Goal: Task Accomplishment & Management: Use online tool/utility

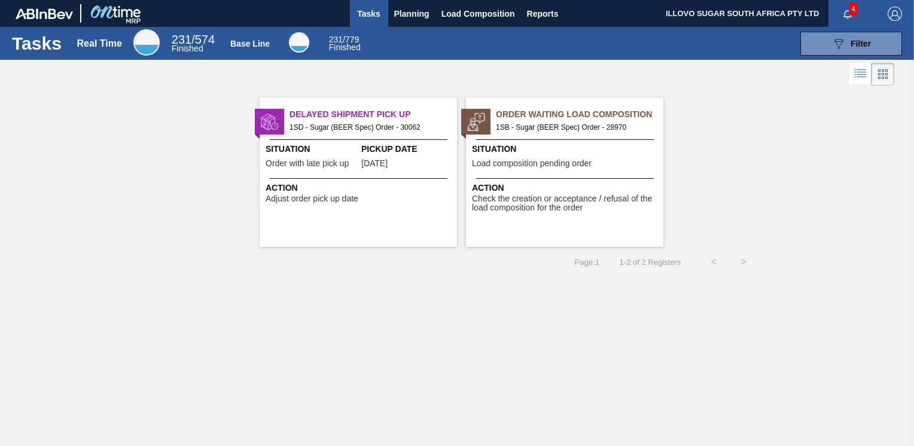
click at [562, 138] on div "Order Waiting Load Composition 1SB - Sugar (BEER Spec) Order - 28970 Situation …" at bounding box center [564, 173] width 197 height 150
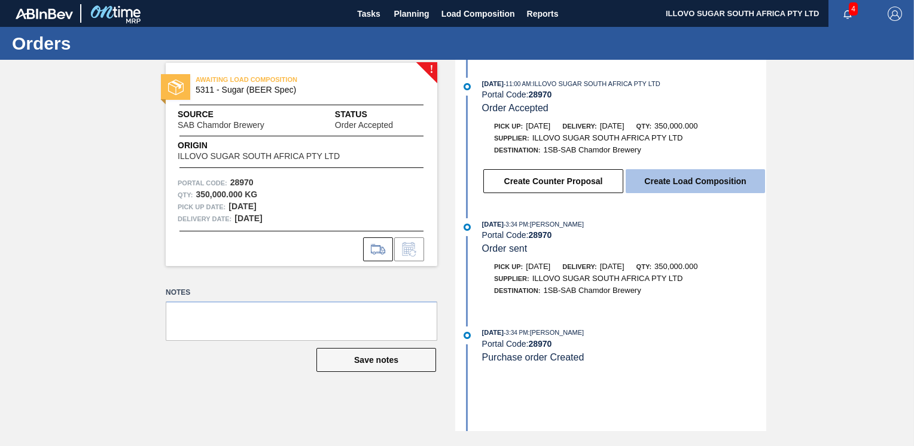
click at [704, 186] on button "Create Load Composition" at bounding box center [695, 181] width 139 height 24
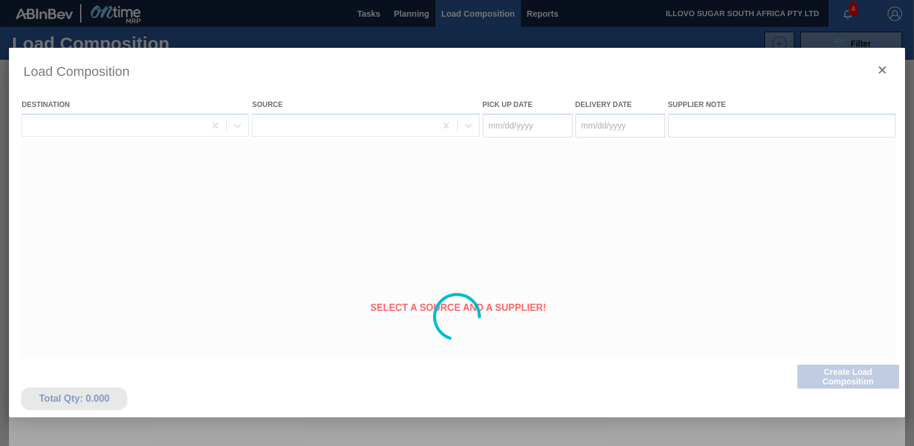
type Date "[DATE]"
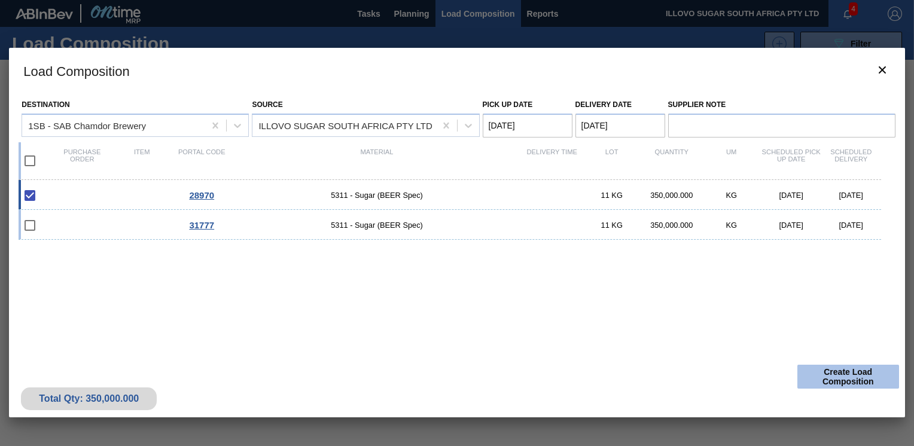
click at [847, 376] on button "Create Load Composition" at bounding box center [849, 377] width 102 height 24
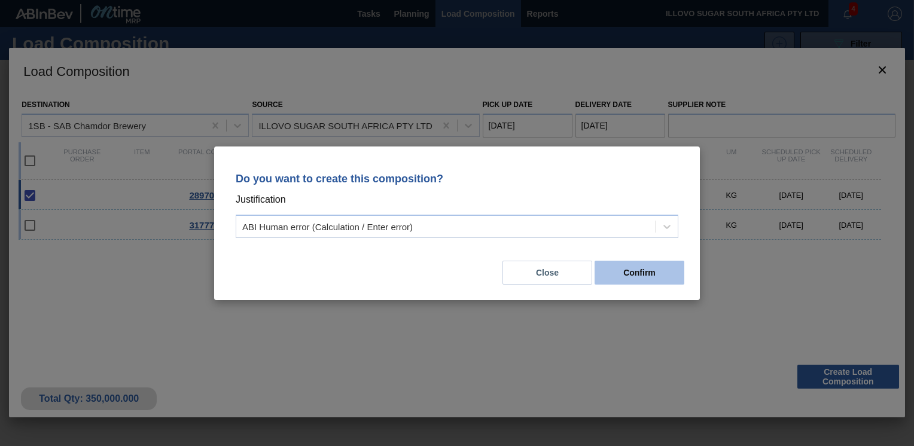
click at [646, 278] on button "Confirm" at bounding box center [640, 273] width 90 height 24
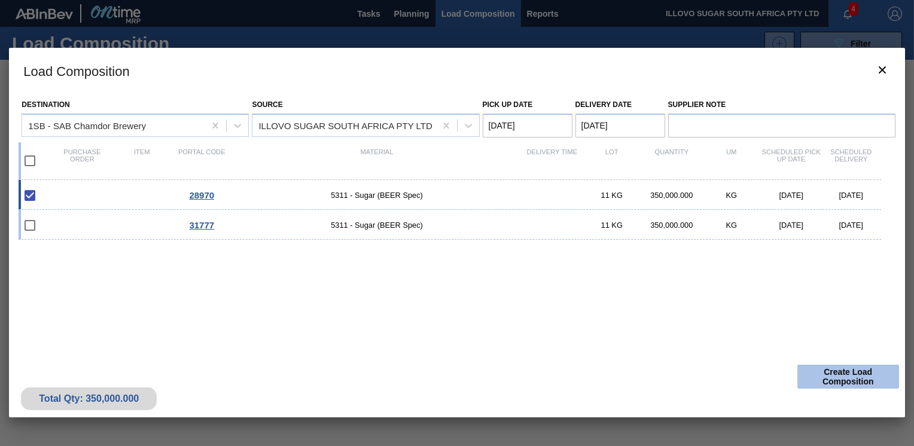
click at [847, 376] on button "Create Load Composition" at bounding box center [849, 377] width 102 height 24
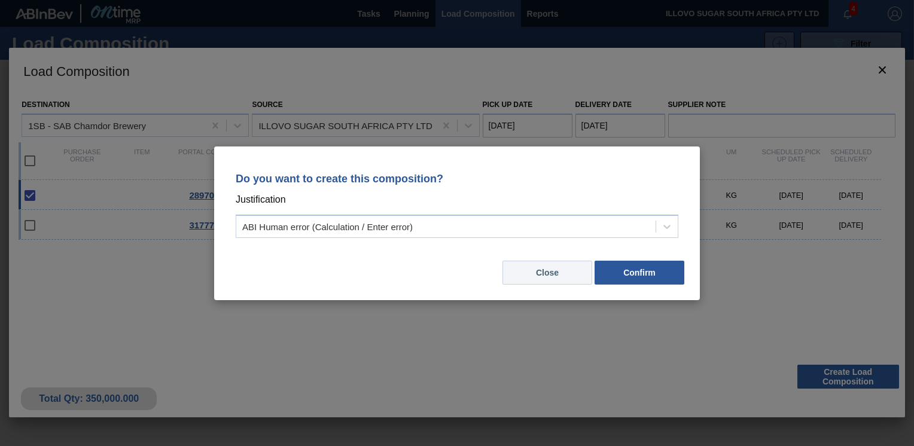
click at [558, 276] on button "Close" at bounding box center [548, 273] width 90 height 24
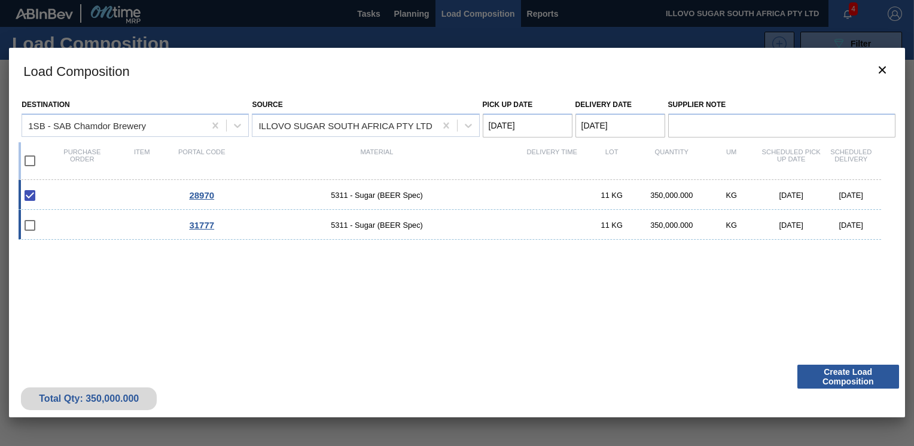
click at [195, 225] on span "31777" at bounding box center [201, 225] width 25 height 10
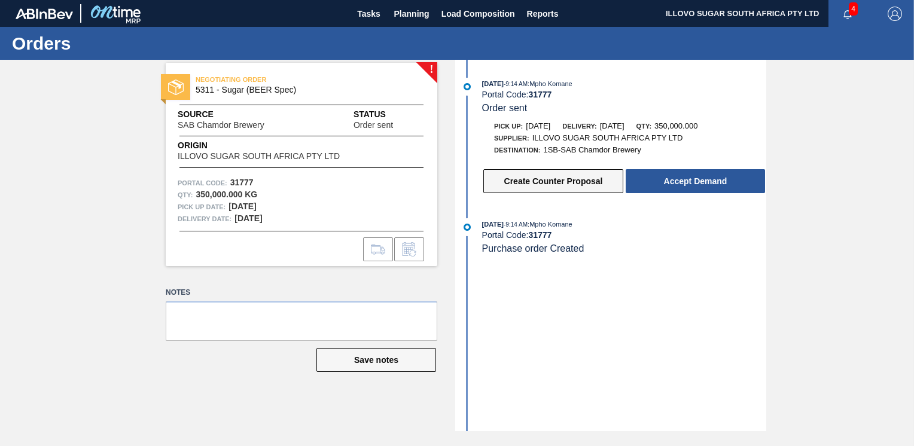
click at [538, 185] on button "Create Counter Proposal" at bounding box center [553, 181] width 140 height 24
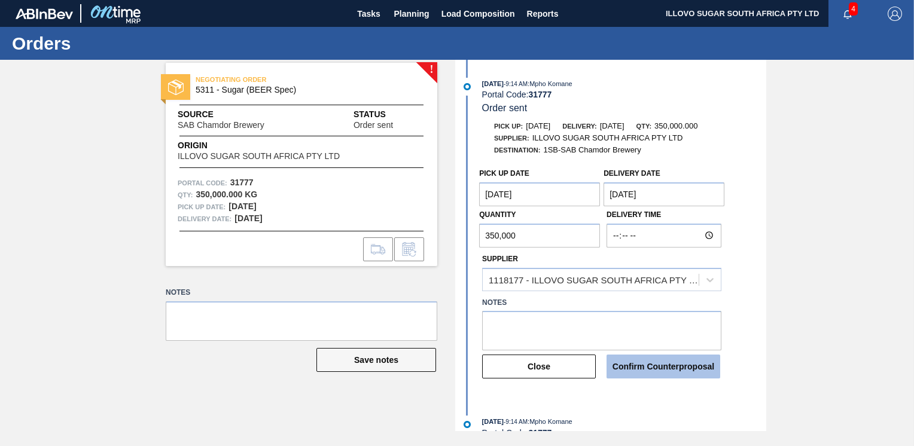
click at [661, 368] on button "Confirm Counterproposal" at bounding box center [664, 367] width 114 height 24
